Goal: Task Accomplishment & Management: Use online tool/utility

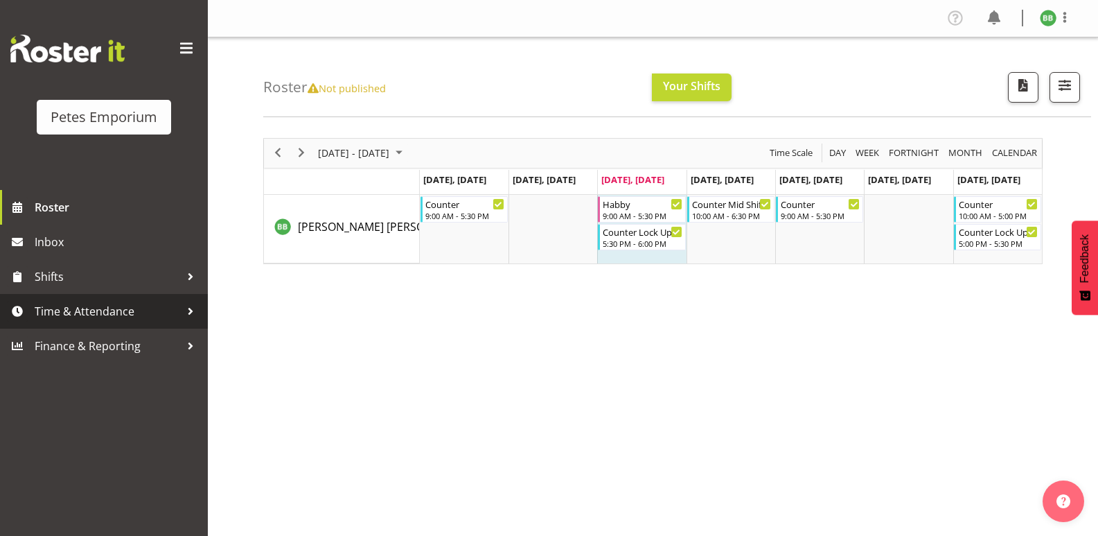
click at [154, 310] on span "Time & Attendance" at bounding box center [108, 311] width 146 height 21
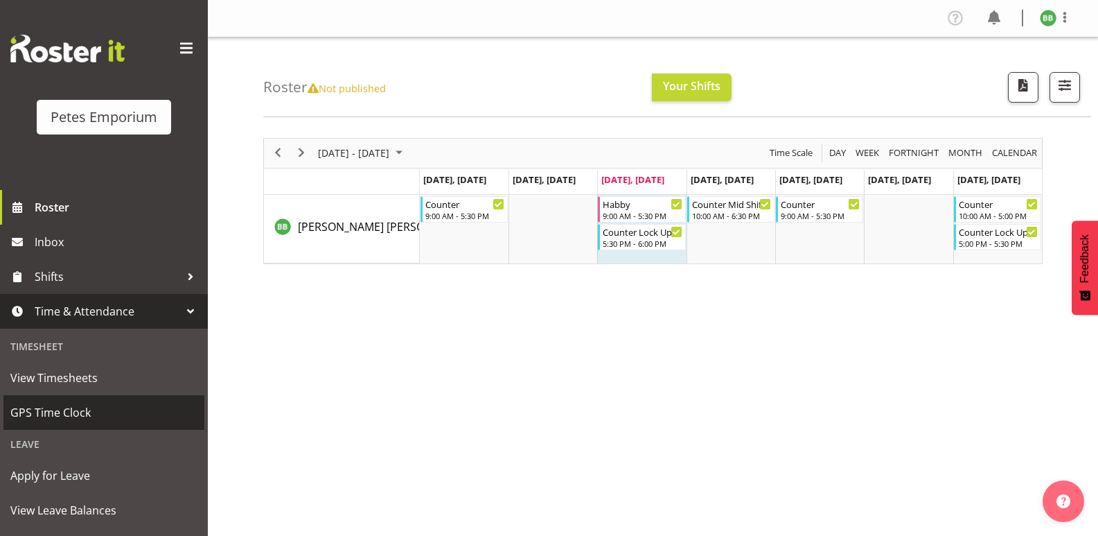
click at [115, 412] on span "GPS Time Clock" at bounding box center [103, 412] width 187 height 21
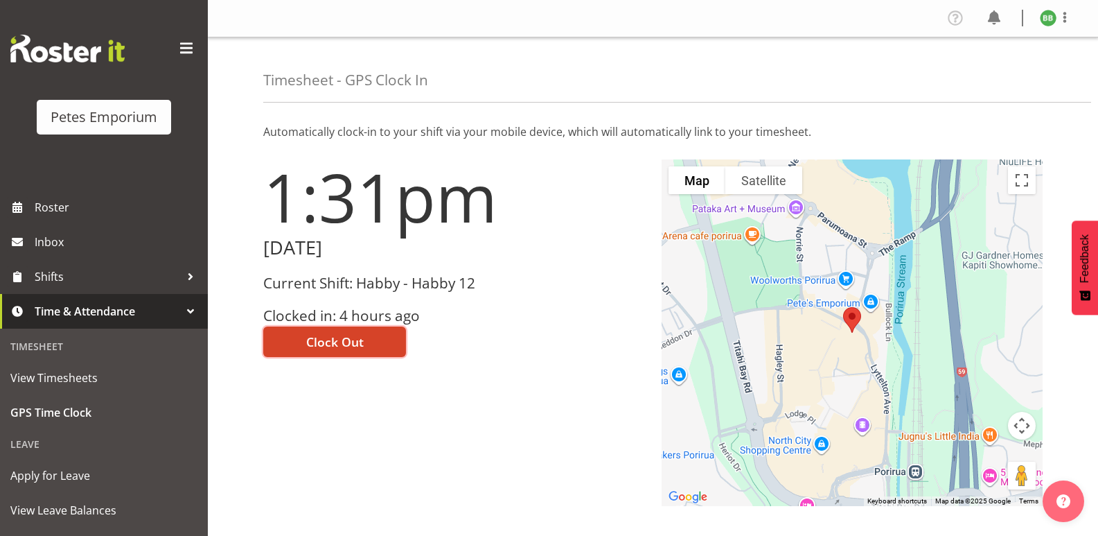
click at [368, 339] on button "Clock Out" at bounding box center [334, 341] width 143 height 30
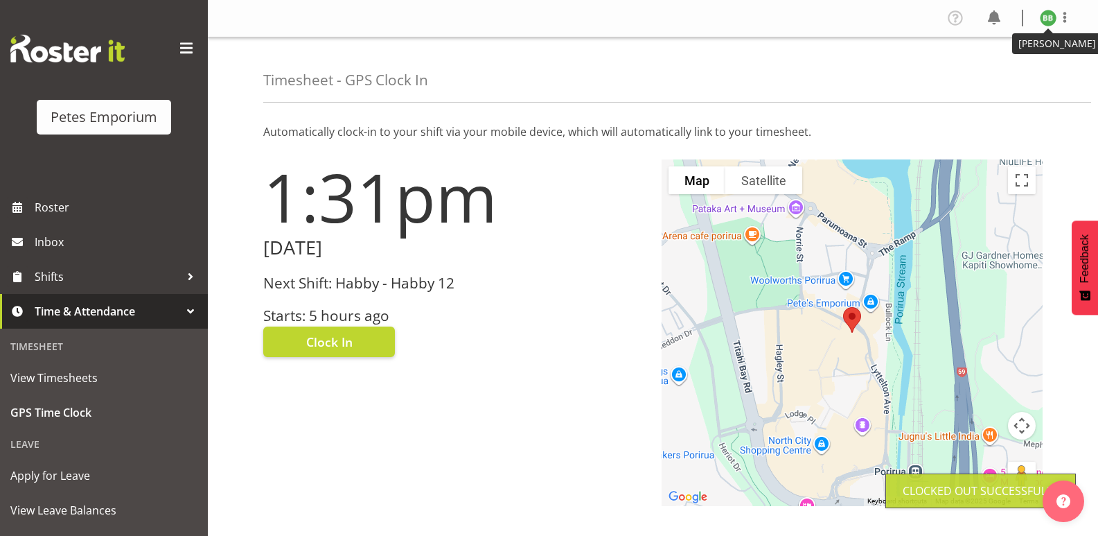
drag, startPoint x: 1046, startPoint y: 17, endPoint x: 1037, endPoint y: 61, distance: 45.4
click at [1047, 17] on img at bounding box center [1048, 18] width 17 height 17
click at [985, 72] on link "Log Out" at bounding box center [1006, 72] width 133 height 25
